Goal: Task Accomplishment & Management: Use online tool/utility

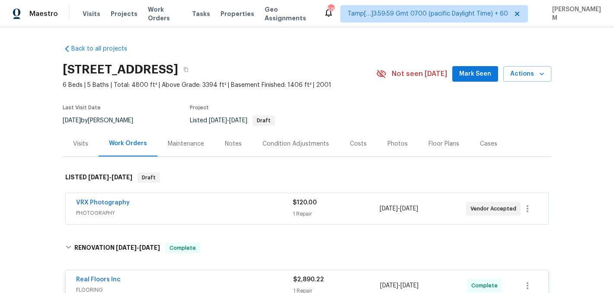
scroll to position [67, 0]
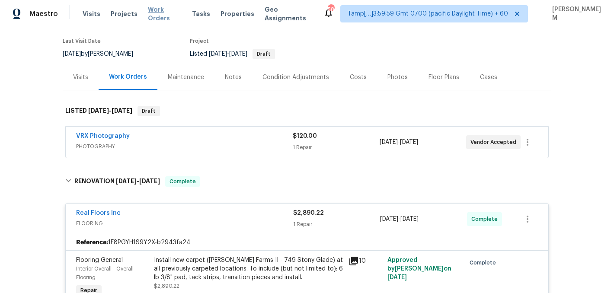
click at [167, 13] on span "Work Orders" at bounding box center [165, 13] width 34 height 17
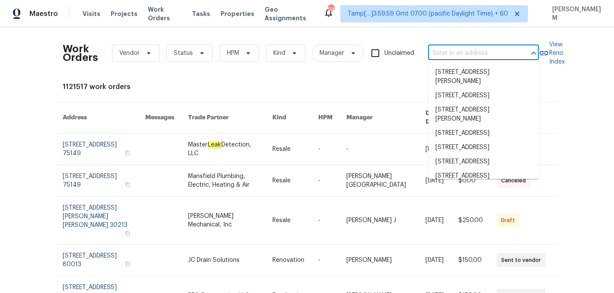
click at [431, 53] on input "text" at bounding box center [471, 53] width 87 height 13
paste input "873 Sunseeker [PERSON_NAME], SC 29036"
type input "873 Sunseeker [PERSON_NAME], SC 29036"
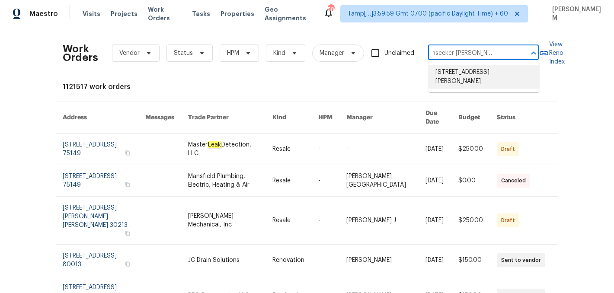
click at [471, 84] on li "[STREET_ADDRESS][PERSON_NAME]" at bounding box center [484, 76] width 111 height 23
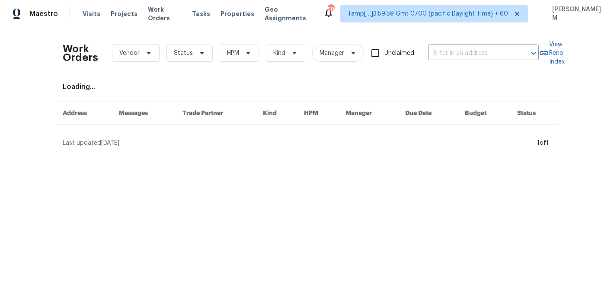
type input "[STREET_ADDRESS][PERSON_NAME]"
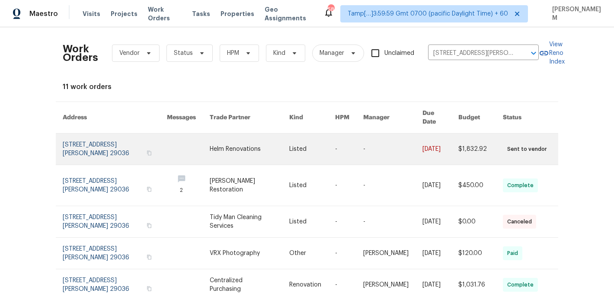
click at [357, 145] on link at bounding box center [349, 149] width 28 height 31
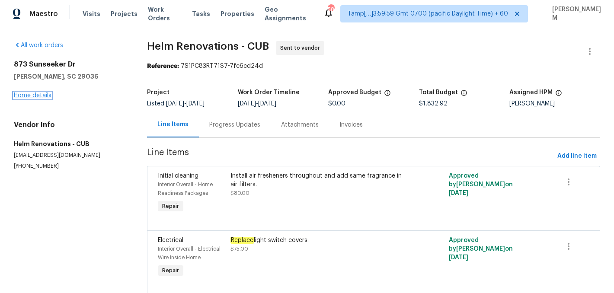
click at [39, 96] on link "Home details" at bounding box center [33, 96] width 38 height 6
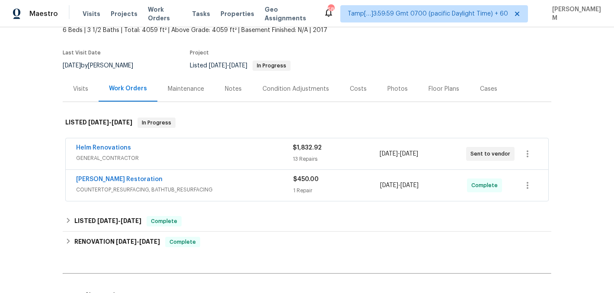
scroll to position [62, 0]
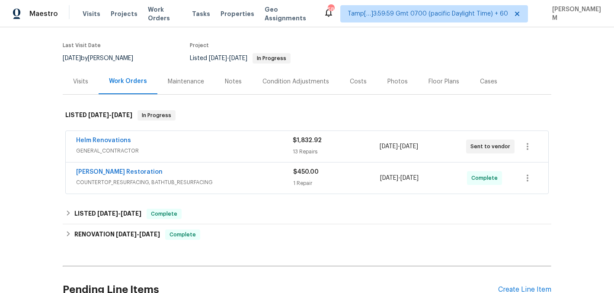
click at [207, 142] on div "Helm Renovations" at bounding box center [184, 141] width 217 height 10
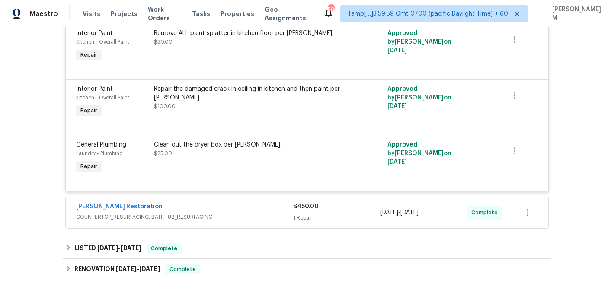
scroll to position [832, 0]
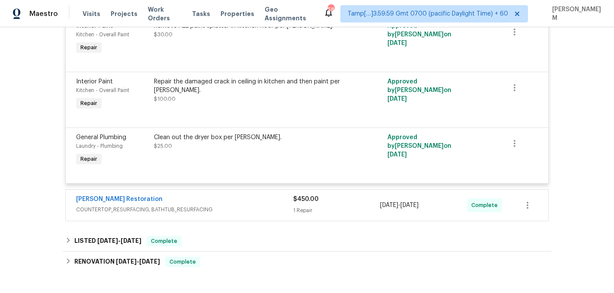
click at [238, 204] on div "[PERSON_NAME] Restoration" at bounding box center [184, 200] width 217 height 10
